Goal: Communication & Community: Answer question/provide support

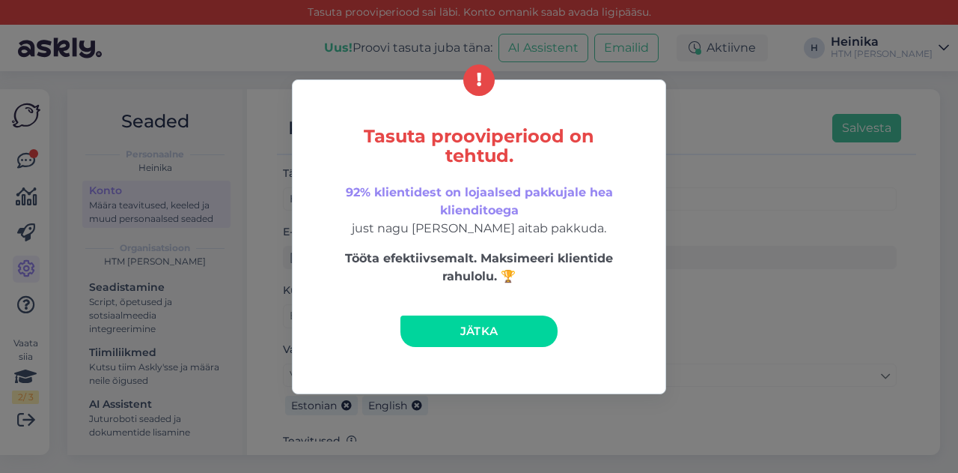
click at [471, 323] on link "Jätka" at bounding box center [479, 330] width 157 height 31
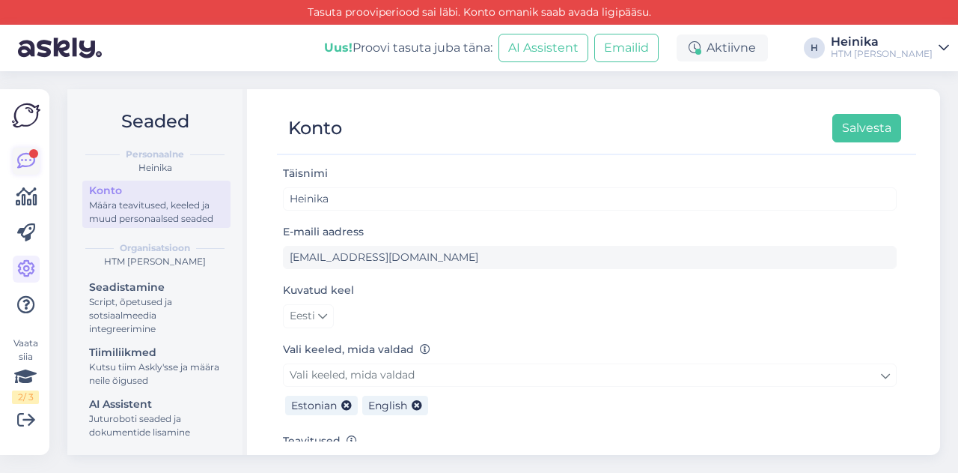
click at [30, 162] on icon at bounding box center [26, 161] width 18 height 18
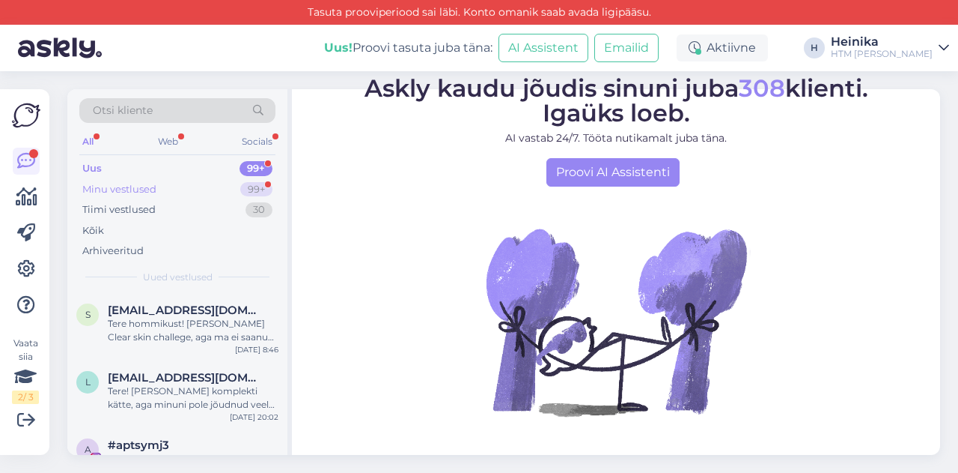
click at [179, 188] on div "Minu vestlused 99+" at bounding box center [177, 189] width 196 height 21
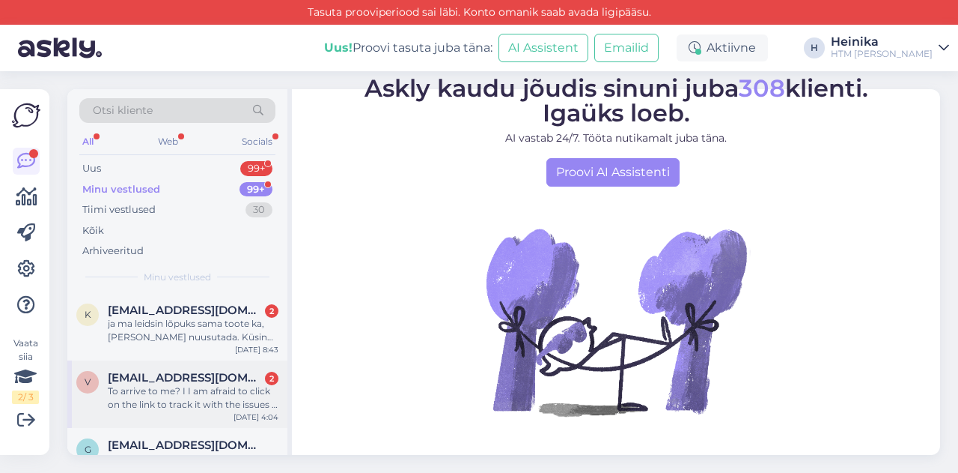
click at [205, 403] on div "To arrive to me? I I am afraid to click on the link to track it with the issues…" at bounding box center [193, 397] width 171 height 27
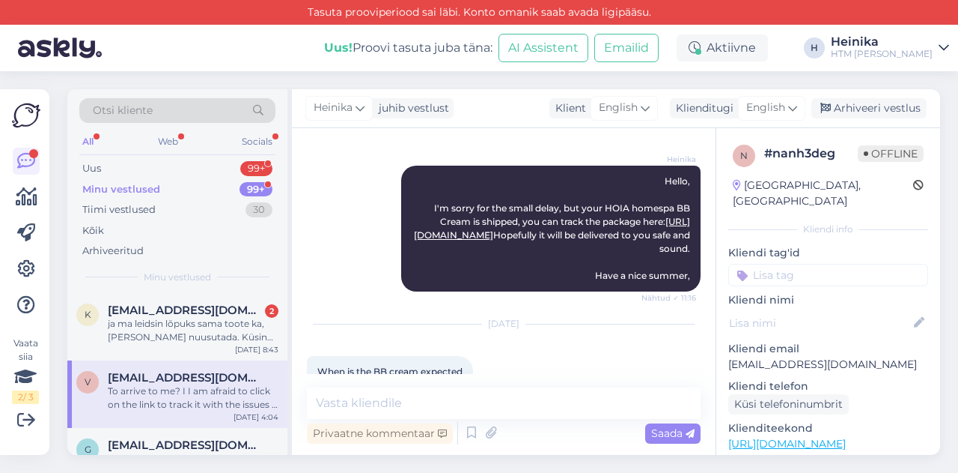
scroll to position [1181, 0]
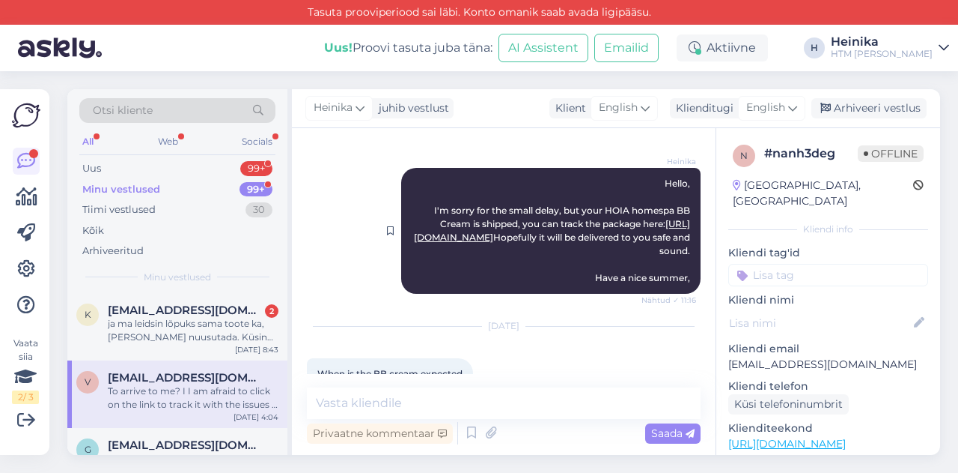
click at [601, 243] on link "[URL][DOMAIN_NAME]" at bounding box center [552, 230] width 276 height 25
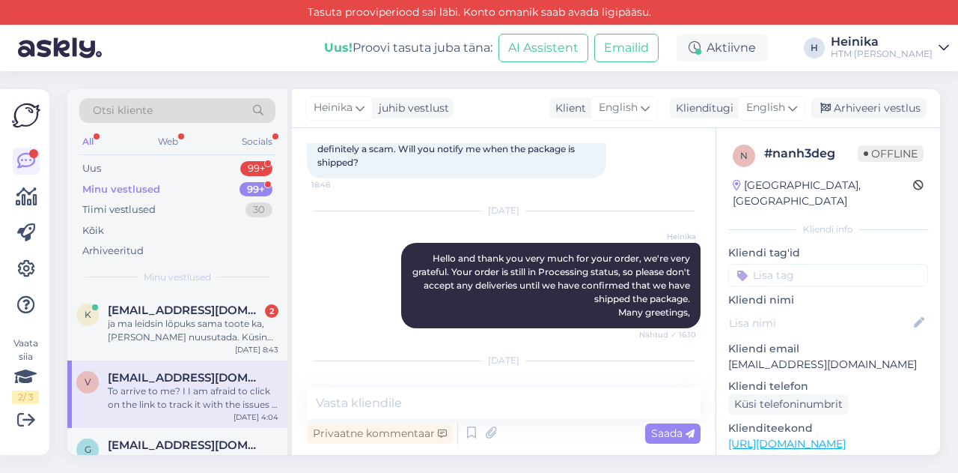
scroll to position [1331, 0]
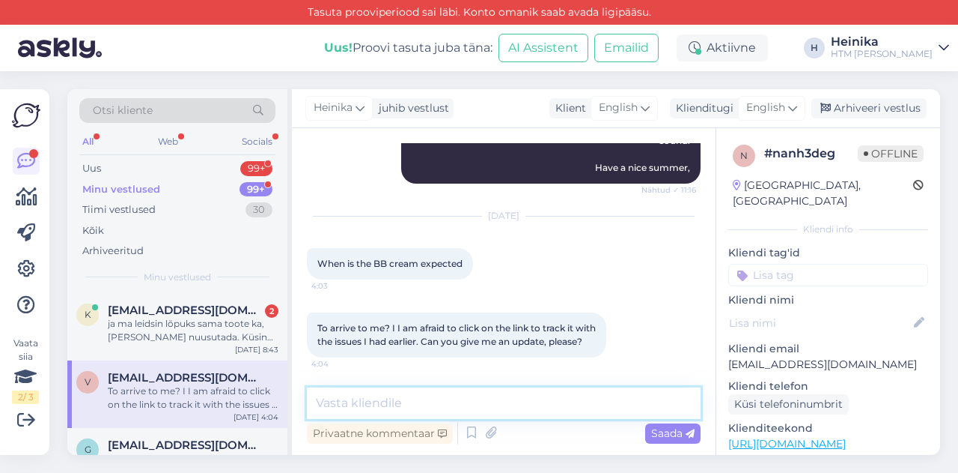
click at [487, 404] on textarea at bounding box center [504, 402] width 394 height 31
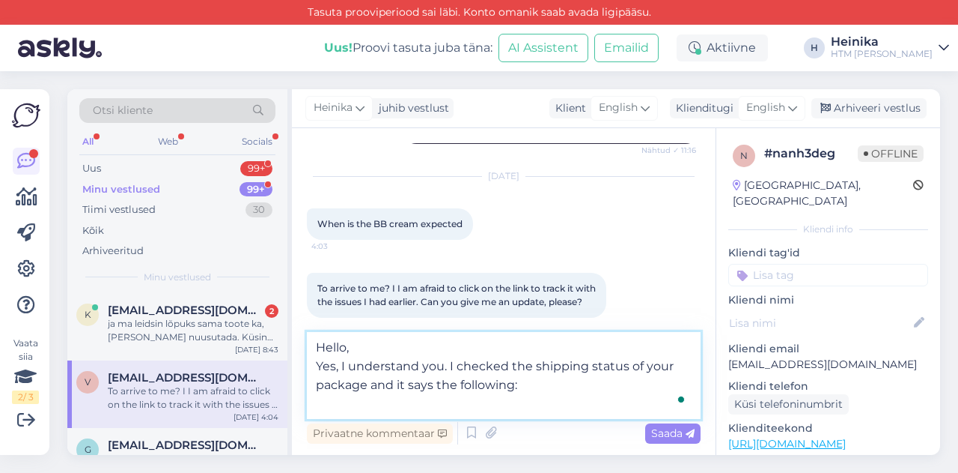
paste textarea "In progress Shipment is being processed at sorting center [DATE] 10:13 Shipment…"
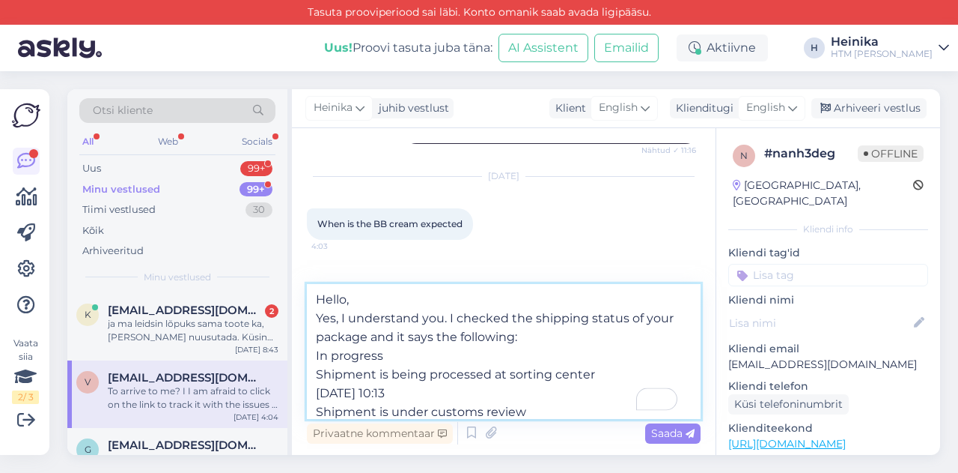
scroll to position [94, 0]
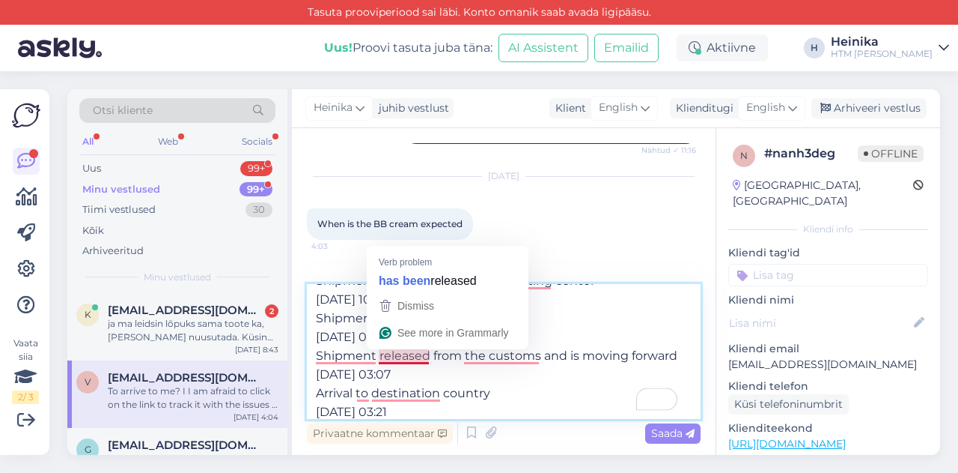
click at [434, 373] on textarea "Hello, Yes, I understand you. I checked the shipping status of your package and…" at bounding box center [504, 351] width 394 height 135
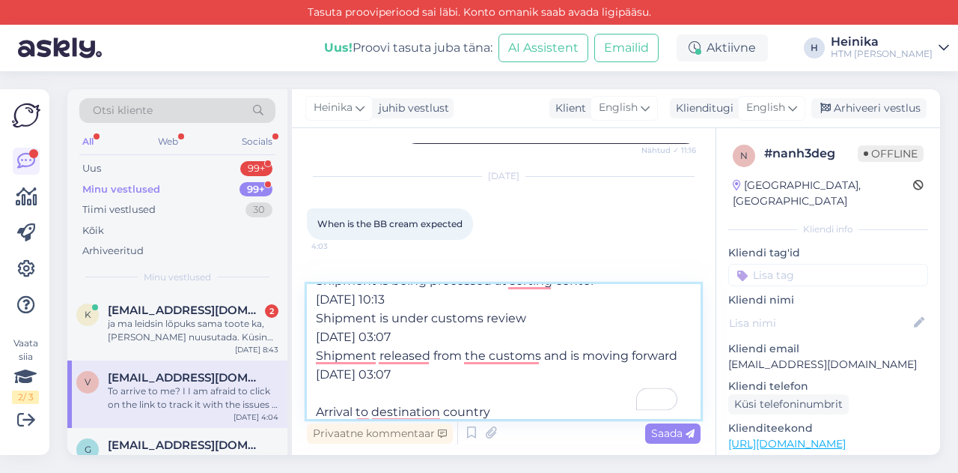
click at [596, 335] on textarea "Hello, Yes, I understand you. I checked the shipping status of your package and…" at bounding box center [504, 351] width 394 height 135
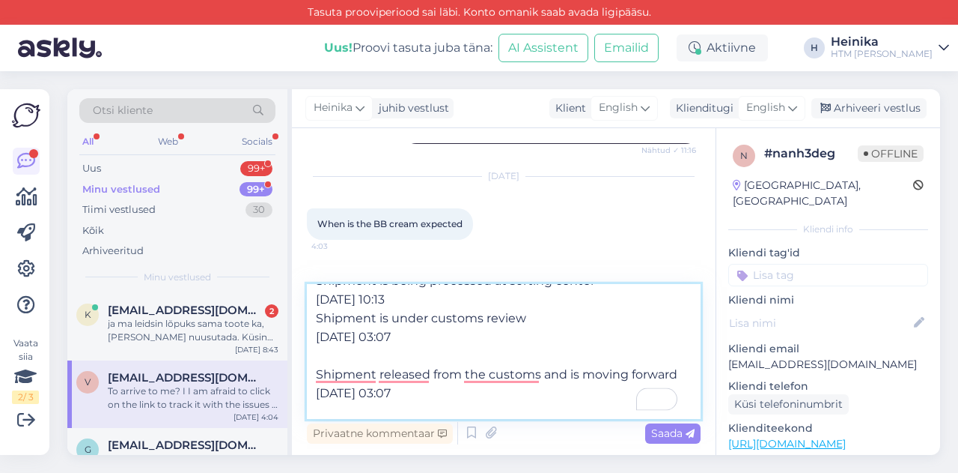
scroll to position [19, 0]
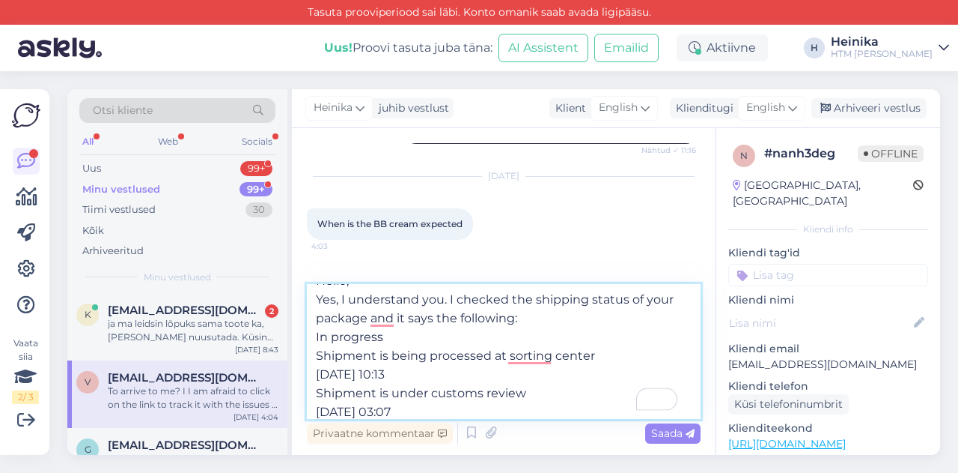
click at [455, 372] on textarea "Hello, Yes, I understand you. I checked the shipping status of your package and…" at bounding box center [504, 351] width 394 height 135
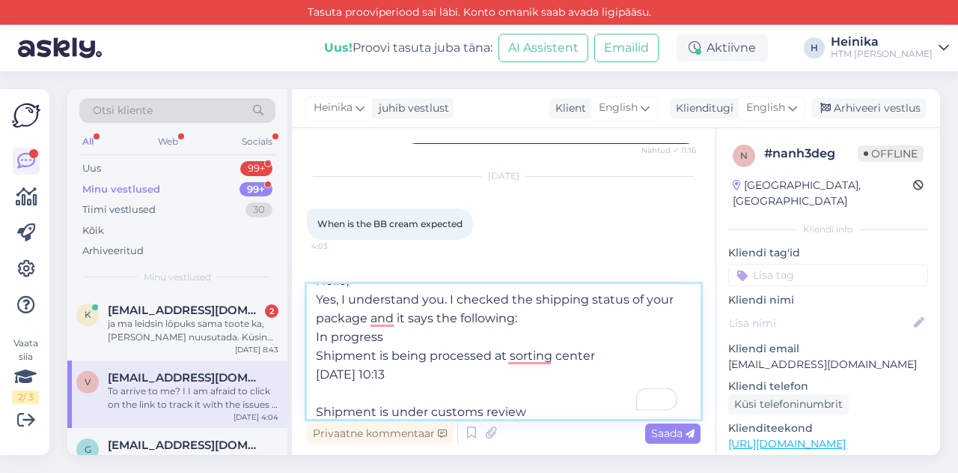
click at [420, 341] on textarea "Hello, Yes, I understand you. I checked the shipping status of your package and…" at bounding box center [504, 351] width 394 height 135
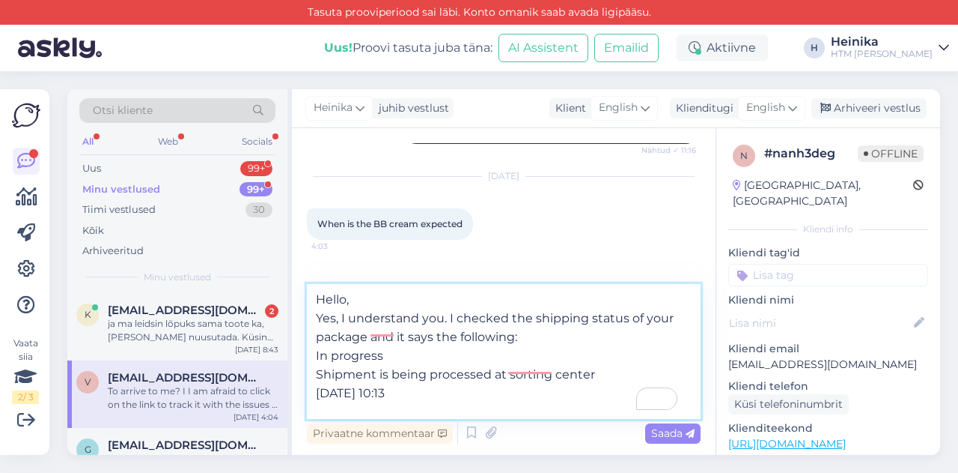
scroll to position [0, 0]
drag, startPoint x: 394, startPoint y: 359, endPoint x: 312, endPoint y: 359, distance: 82.4
click at [312, 359] on textarea "Hello, Yes, I understand you. I checked the shipping status of your package and…" at bounding box center [504, 351] width 394 height 135
click at [374, 301] on textarea "Hello, Yes, I understand you. I checked the shipping status of your package and…" at bounding box center [504, 351] width 394 height 135
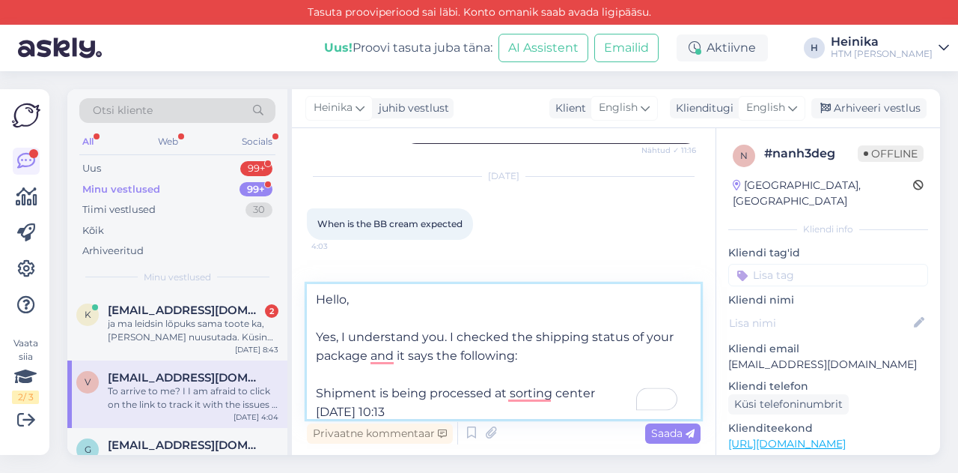
click at [436, 353] on textarea "Hello, Yes, I understand you. I checked the shipping status of your package and…" at bounding box center [504, 351] width 394 height 135
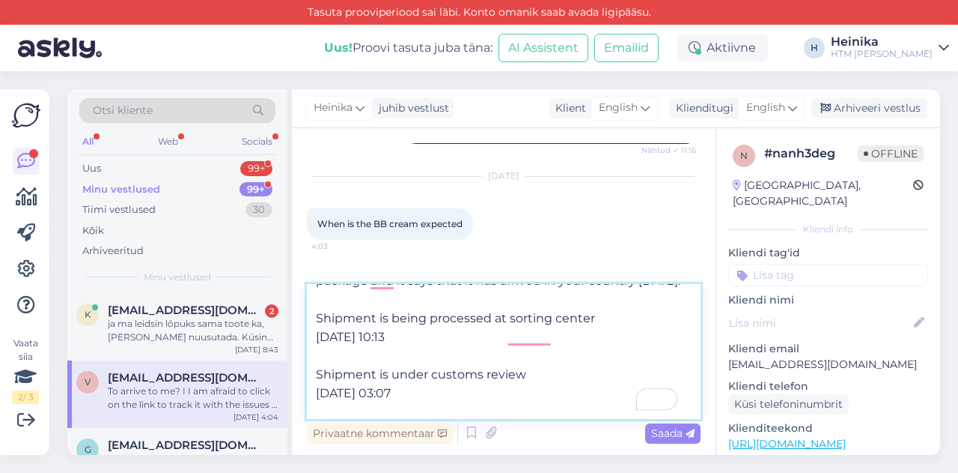
click at [396, 299] on textarea "Hello, Yes, I understand you. I checked the shipping status of your package and…" at bounding box center [504, 351] width 394 height 135
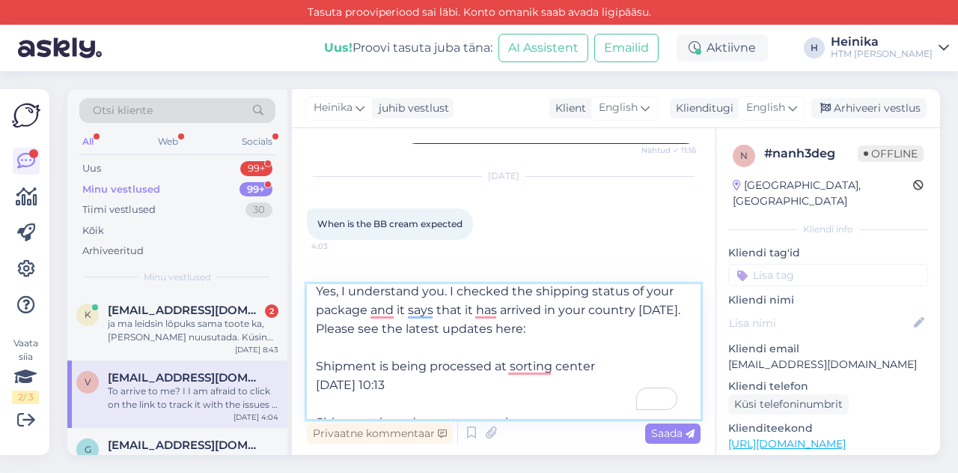
drag, startPoint x: 362, startPoint y: 329, endPoint x: 315, endPoint y: 329, distance: 47.2
click at [315, 329] on textarea "Hello, Yes, I understand you. I checked the shipping status of your package and…" at bounding box center [504, 351] width 394 height 135
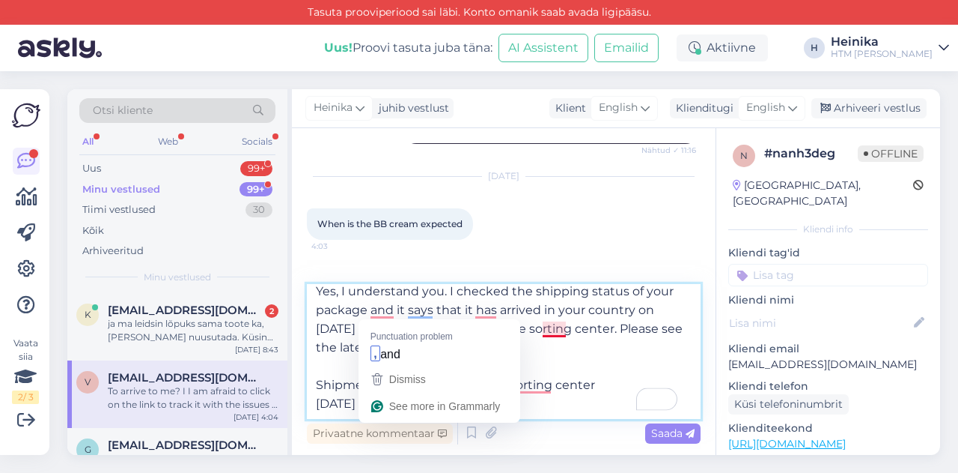
click at [565, 331] on textarea "Hello, Yes, I understand you. I checked the shipping status of your package and…" at bounding box center [504, 351] width 394 height 135
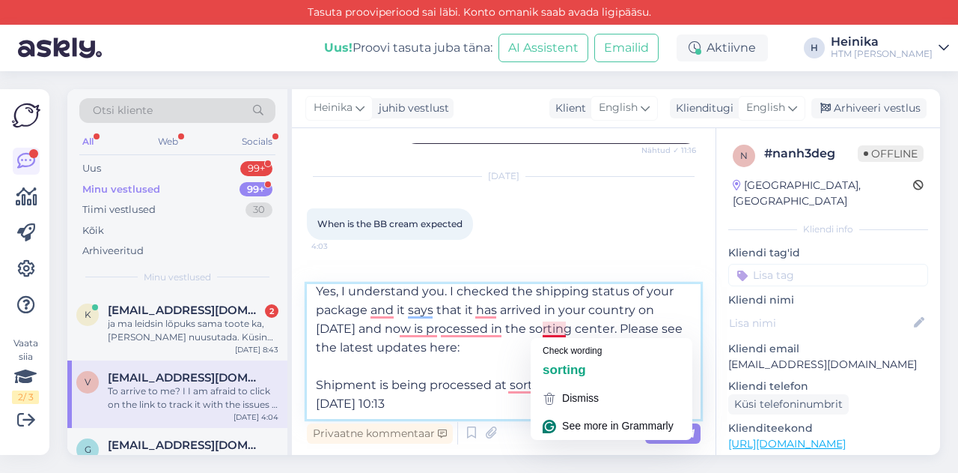
click at [557, 311] on textarea "Hello, Yes, I understand you. I checked the shipping status of your package and…" at bounding box center [504, 351] width 394 height 135
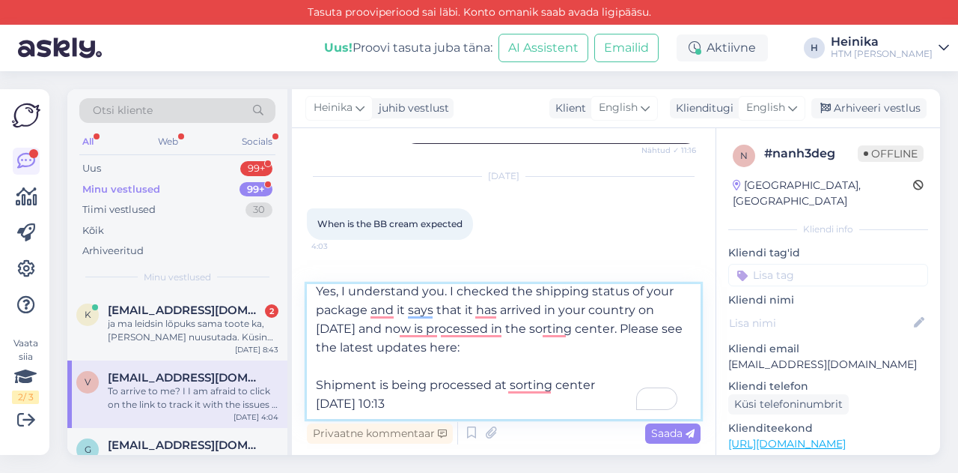
click at [447, 310] on textarea "Hello, Yes, I understand you. I checked the shipping status of your package and…" at bounding box center [504, 351] width 394 height 135
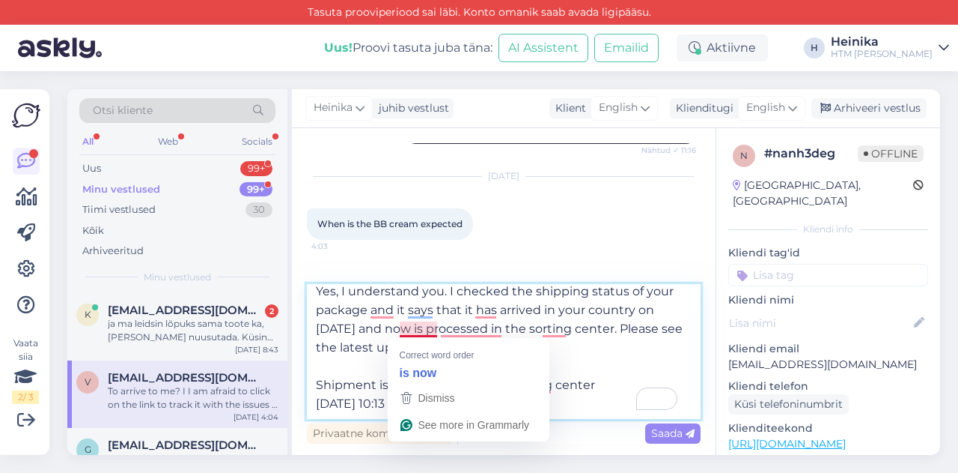
click at [400, 330] on textarea "Hello, Yes, I understand you. I checked the shipping status of your package and…" at bounding box center [504, 351] width 394 height 135
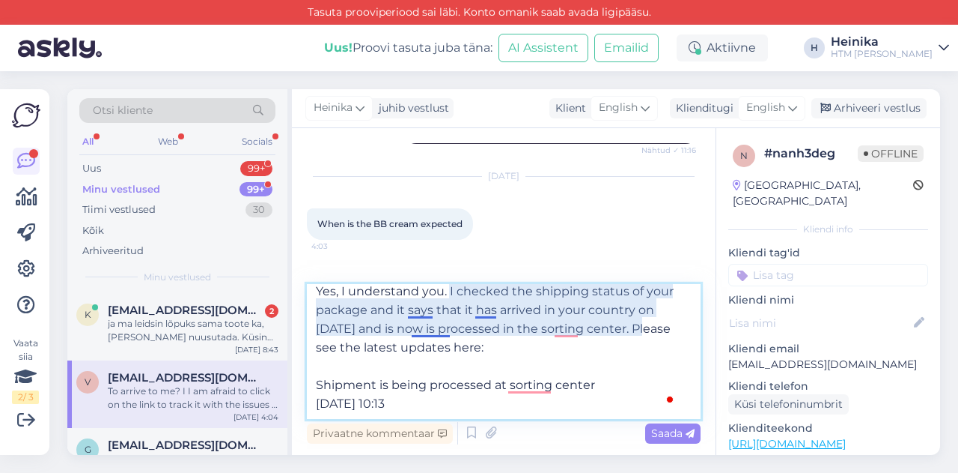
click at [447, 332] on textarea "Hello, Yes, I understand you. I checked the shipping status of your package and…" at bounding box center [504, 351] width 394 height 135
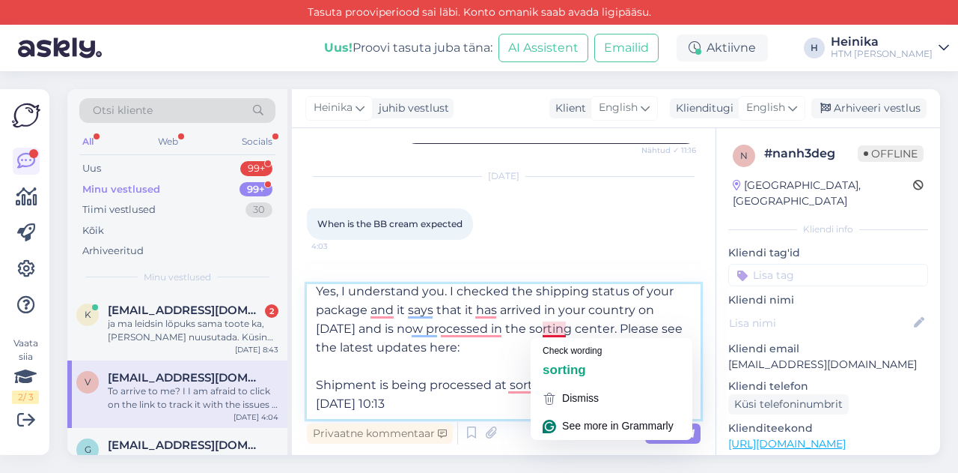
click at [629, 316] on textarea "Hello, Yes, I understand you. I checked the shipping status of your package and…" at bounding box center [504, 351] width 394 height 135
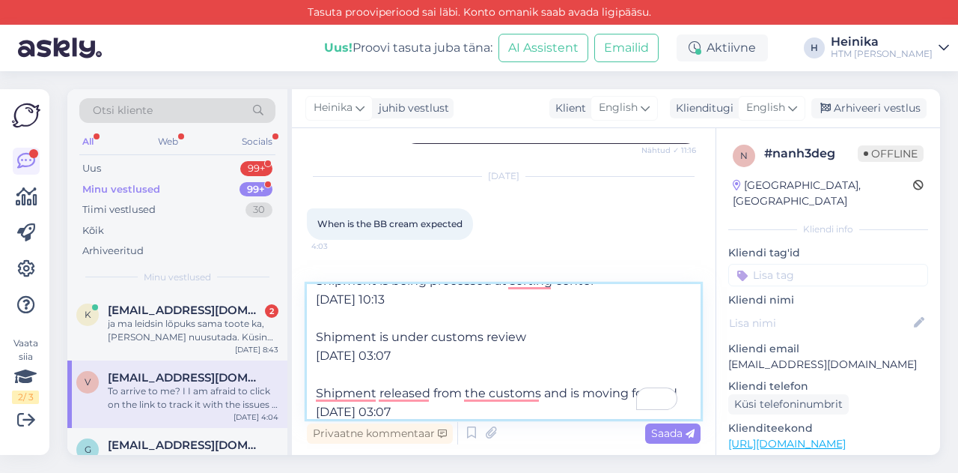
scroll to position [97, 0]
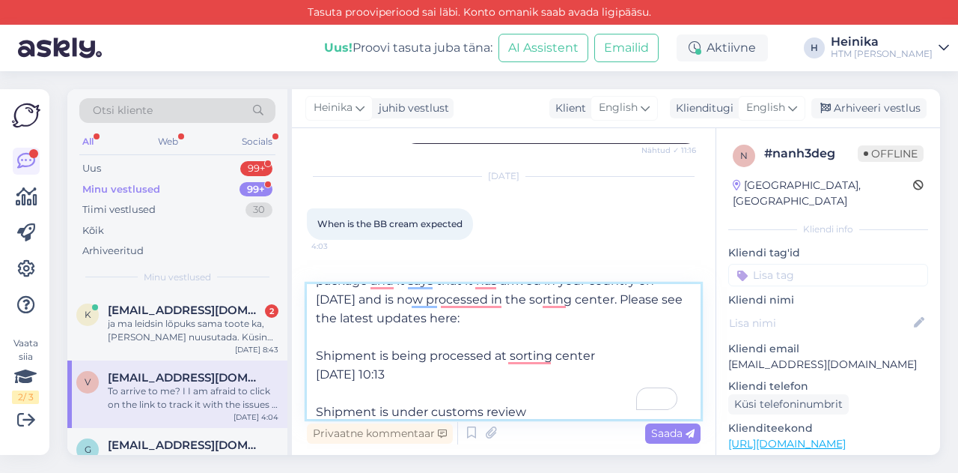
click at [633, 296] on textarea "Hello, Yes, I understand you. I checked the shipping status of your package and…" at bounding box center [504, 351] width 394 height 135
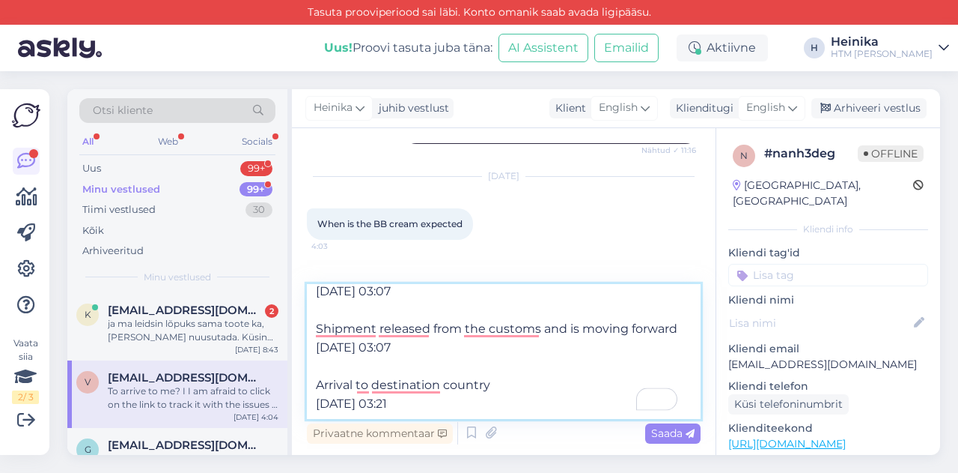
click at [458, 404] on textarea "Hello, Yes, I understand you. I checked the shipping status of your package and…" at bounding box center [504, 351] width 394 height 135
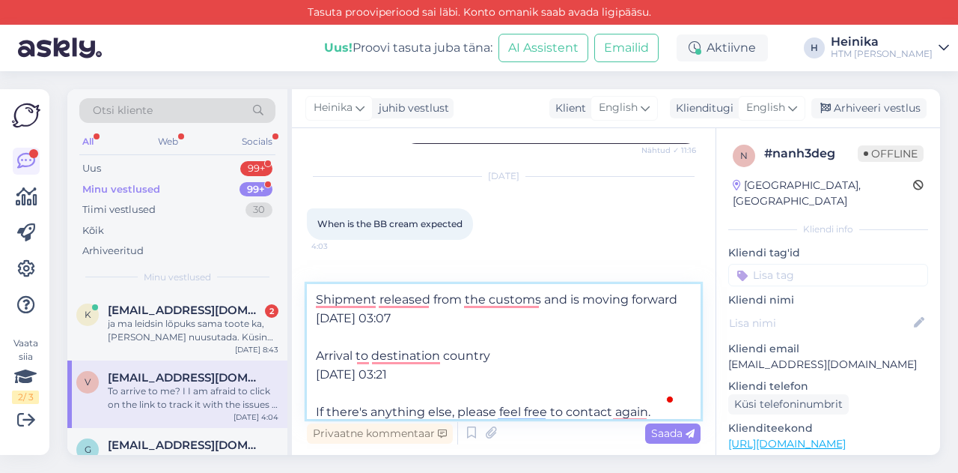
click at [615, 404] on textarea "Hello, Yes, I understand you. I checked the shipping status of your package and…" at bounding box center [504, 351] width 394 height 135
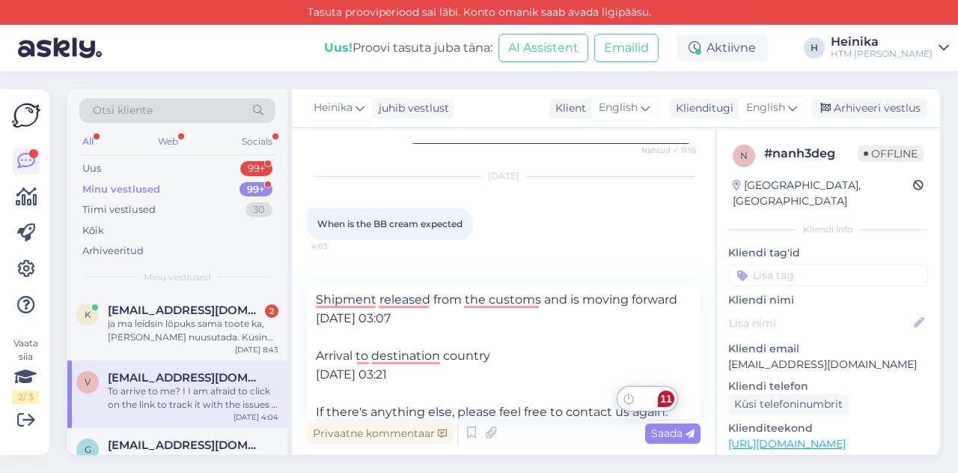
click at [672, 416] on div "11" at bounding box center [653, 401] width 70 height 31
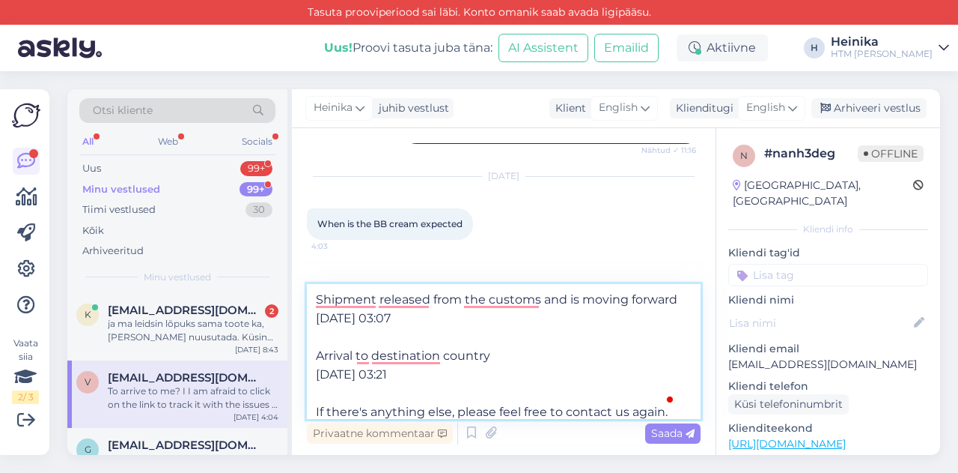
click at [553, 412] on textarea "Hello, Yes, I understand you. I checked the shipping status of your package and…" at bounding box center [504, 351] width 394 height 135
click at [665, 412] on textarea "Hello, Yes, I understand you. I checked the shipping status of your package and…" at bounding box center [504, 351] width 394 height 135
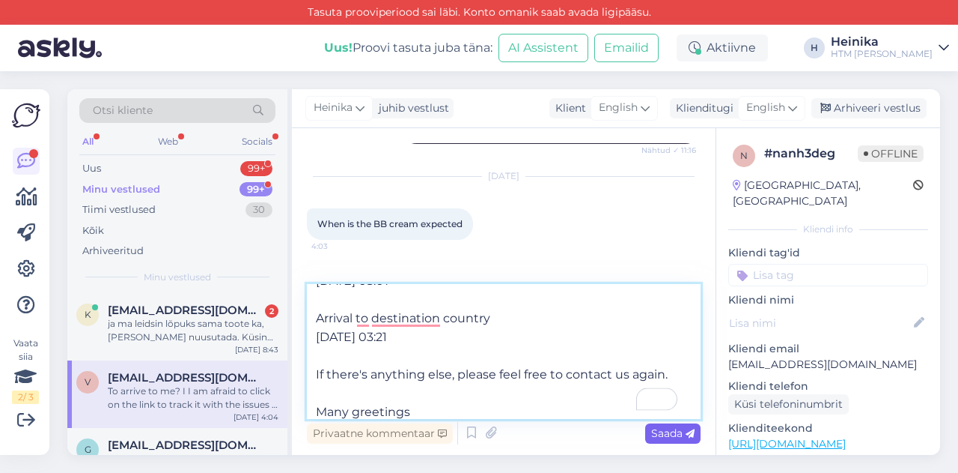
type textarea "Hello, Yes, I understand you. I checked the shipping status of your package and…"
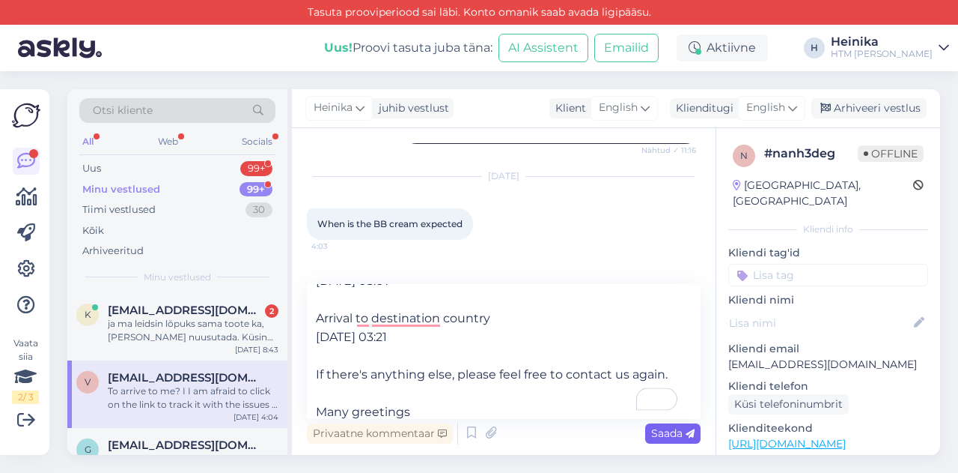
click at [681, 432] on span "Saada" at bounding box center [672, 432] width 43 height 13
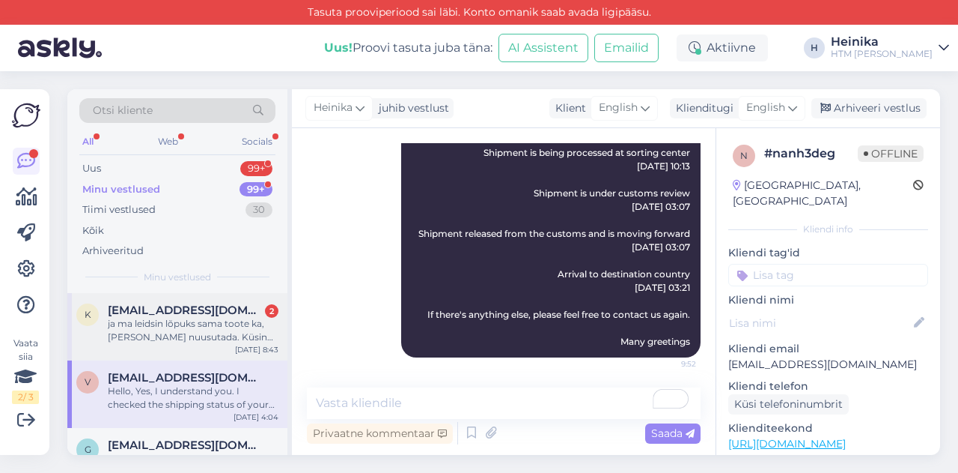
click at [198, 318] on div "ja ma leidsin lõpuks sama toote ka, [PERSON_NAME] nuusutada. Küsin kas orgaanil…" at bounding box center [193, 330] width 171 height 27
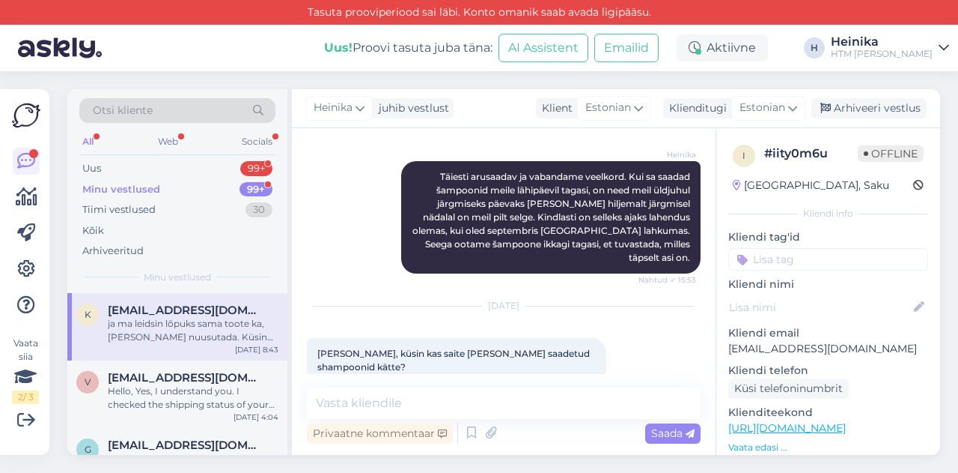
scroll to position [1863, 0]
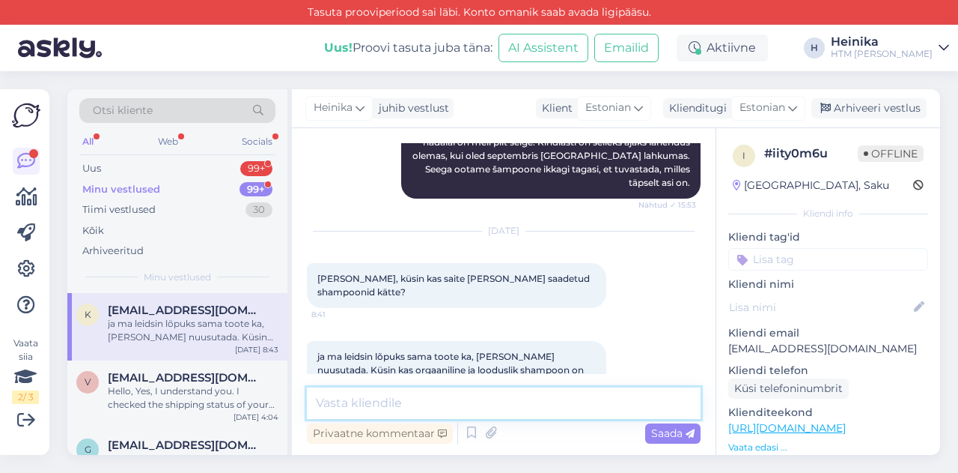
click at [458, 393] on textarea at bounding box center [504, 402] width 394 height 31
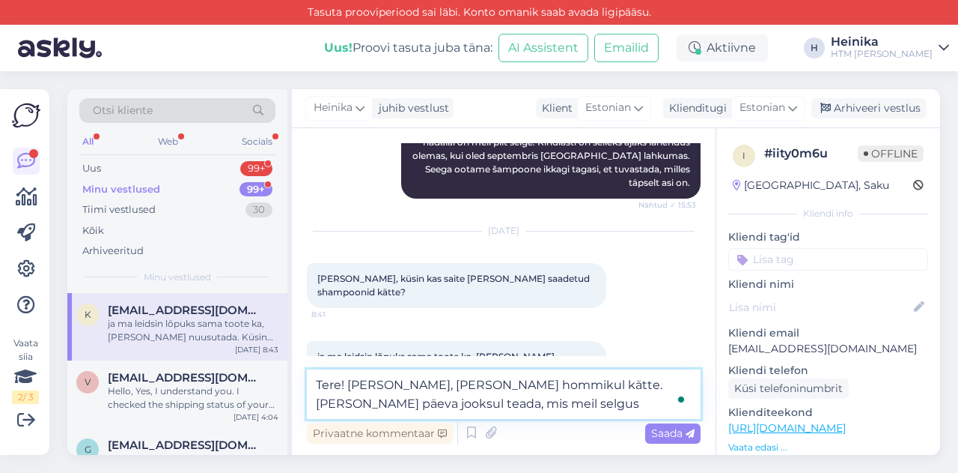
click at [539, 386] on textarea "Tere! [PERSON_NAME], [PERSON_NAME] hommikul kätte. [PERSON_NAME] päeva jooksul …" at bounding box center [504, 393] width 394 height 49
click at [578, 404] on textarea "Tere! Jaa, [PERSON_NAME] hommikul [PERSON_NAME] tegeleme nendega. [PERSON_NAME]…" at bounding box center [504, 393] width 394 height 49
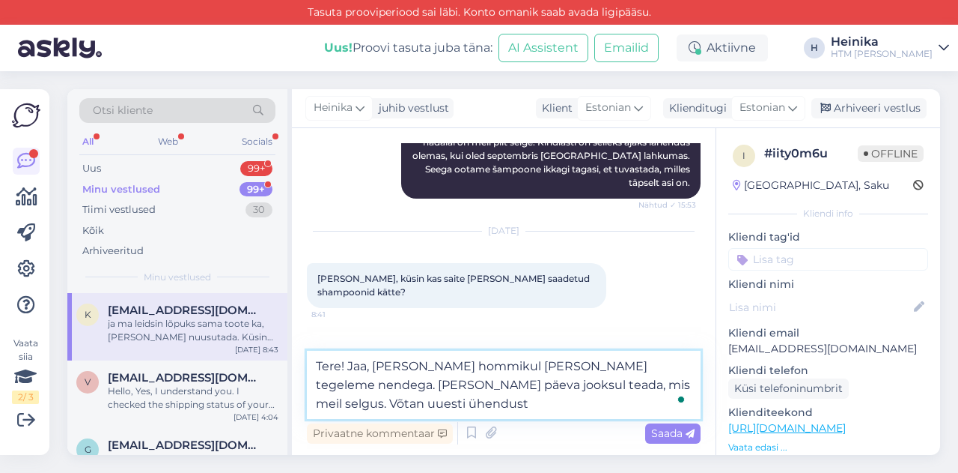
click at [536, 380] on textarea "Tere! Jaa, [PERSON_NAME] hommikul [PERSON_NAME] tegeleme nendega. [PERSON_NAME]…" at bounding box center [504, 384] width 394 height 68
click at [318, 406] on textarea "Tere! Jaa, [PERSON_NAME] hommikul [PERSON_NAME] tegeleme nendega. [PERSON_NAME]…" at bounding box center [504, 384] width 394 height 68
click at [505, 403] on textarea "Tere! Jaa, [PERSON_NAME] hommikul [PERSON_NAME] tegeleme nendega. [PERSON_NAME]…" at bounding box center [504, 384] width 394 height 68
type textarea "Tere! Jaa, [PERSON_NAME] hommikul [PERSON_NAME] tegeleme nendega. [PERSON_NAME]…"
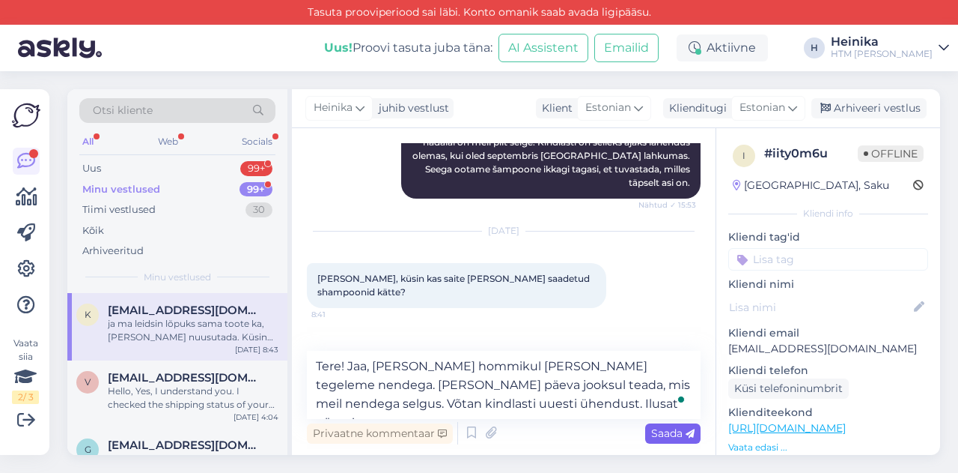
click at [651, 433] on span "Saada" at bounding box center [672, 432] width 43 height 13
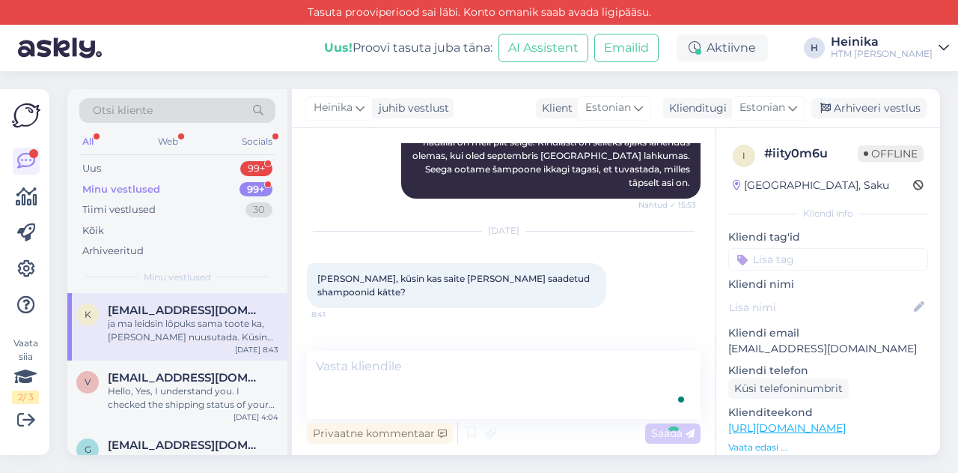
scroll to position [1954, 0]
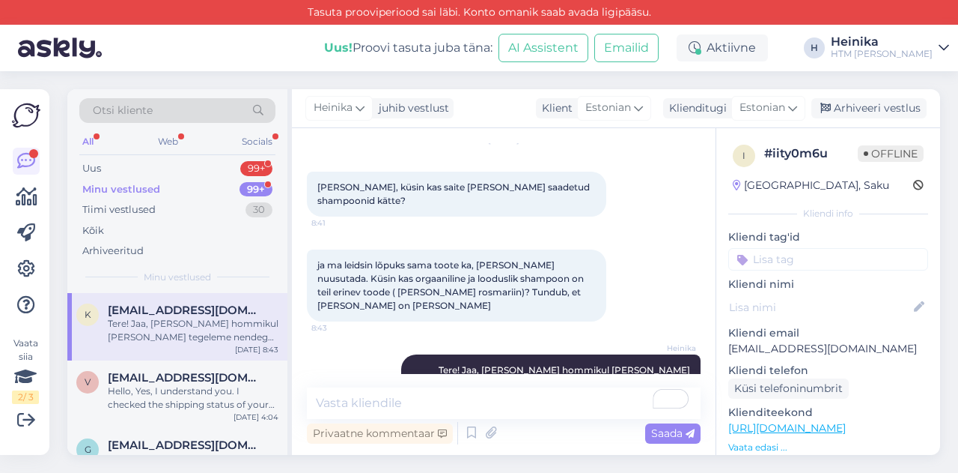
click at [154, 182] on div "Minu vestlused" at bounding box center [121, 189] width 78 height 15
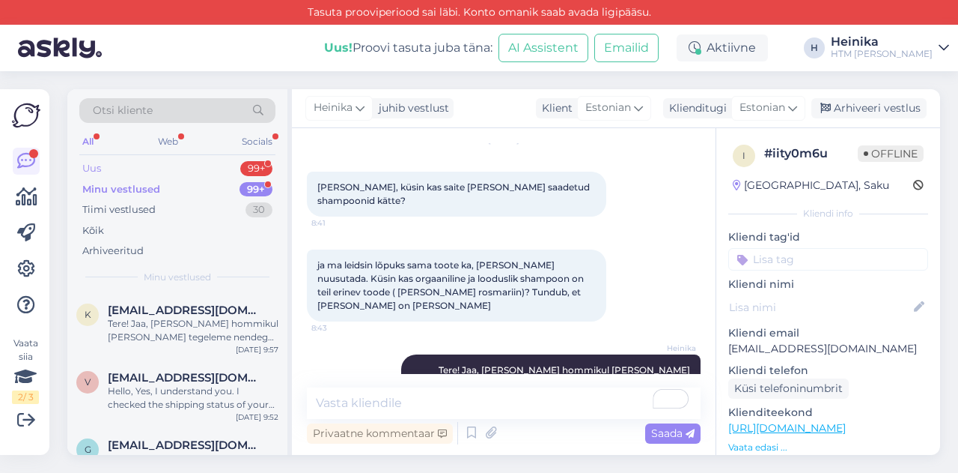
click at [162, 166] on div "Uus 99+" at bounding box center [177, 168] width 196 height 21
click at [165, 187] on div "Minu vestlused 99+" at bounding box center [177, 189] width 196 height 21
click at [177, 137] on div "Web" at bounding box center [168, 141] width 26 height 19
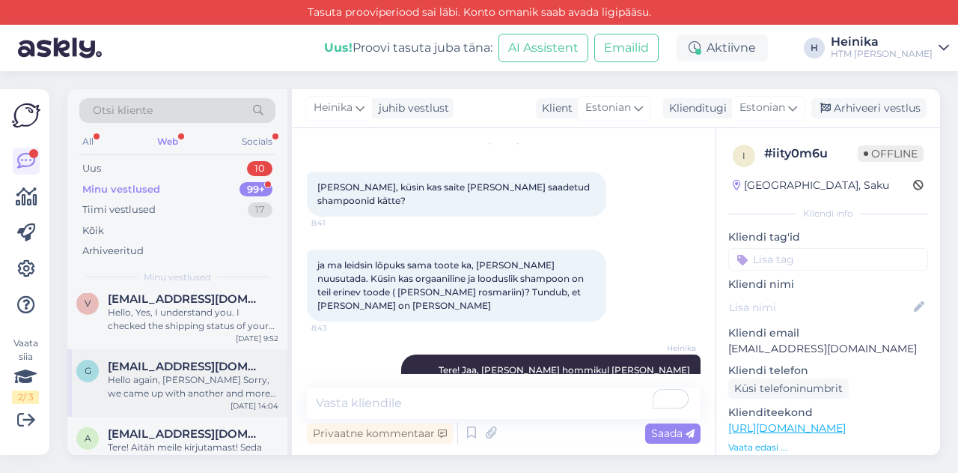
scroll to position [0, 0]
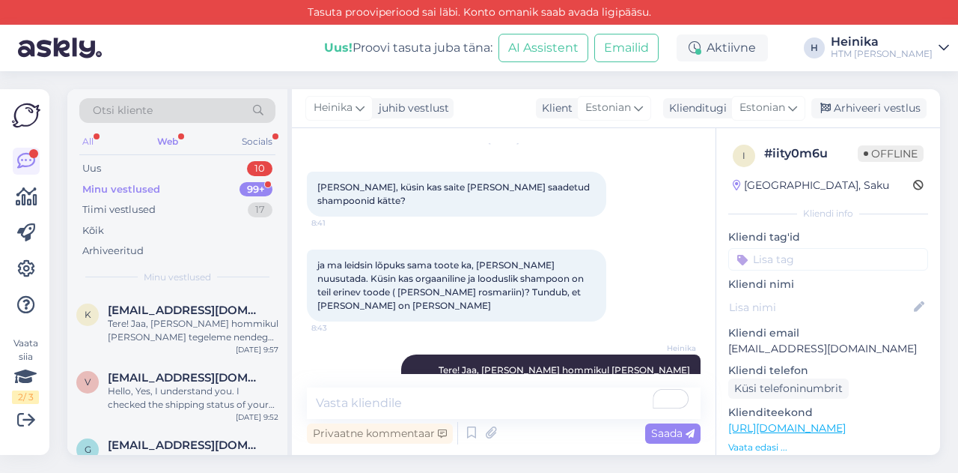
click at [84, 133] on div "All" at bounding box center [87, 141] width 17 height 19
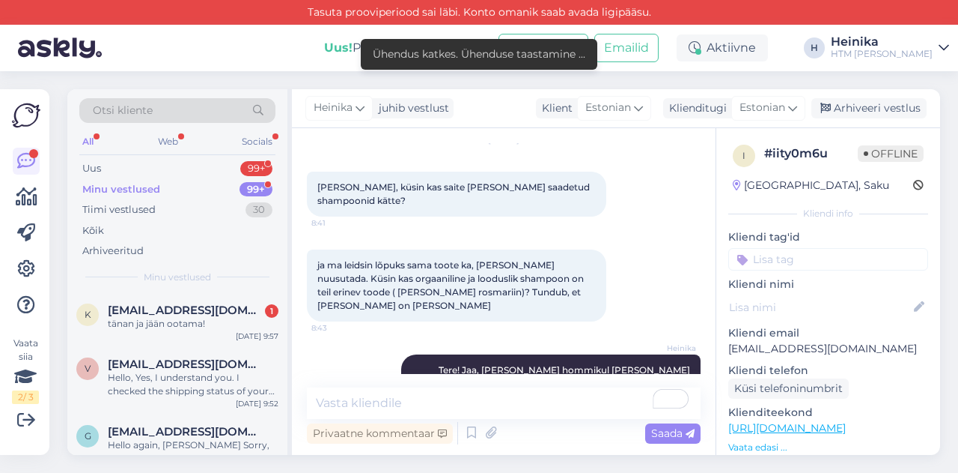
scroll to position [2019, 0]
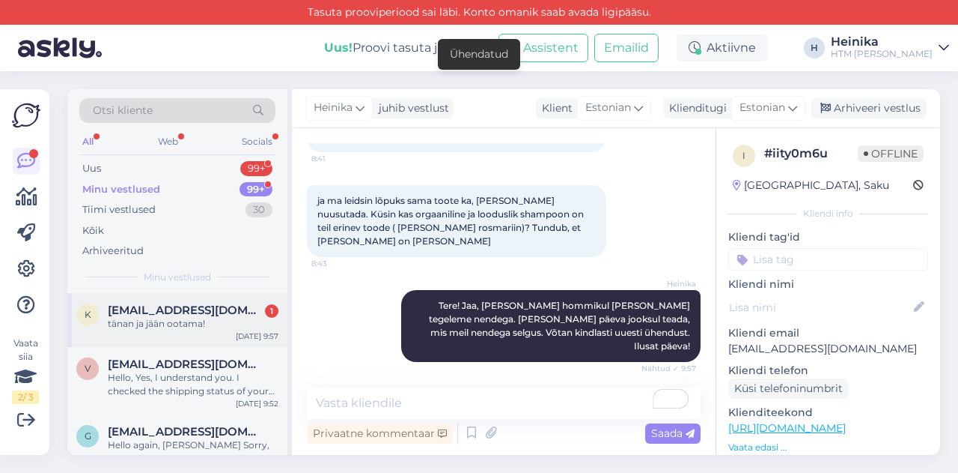
click at [183, 313] on span "[EMAIL_ADDRESS][DOMAIN_NAME]" at bounding box center [186, 309] width 156 height 13
